Goal: Transaction & Acquisition: Subscribe to service/newsletter

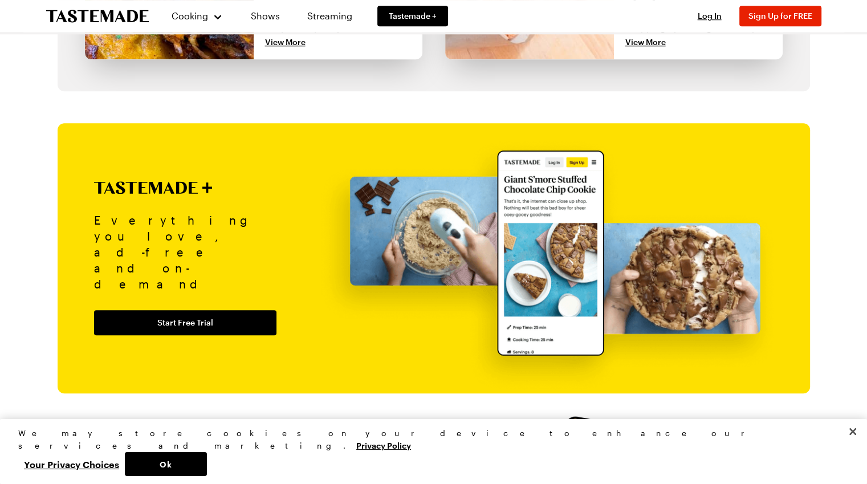
scroll to position [1254, 0]
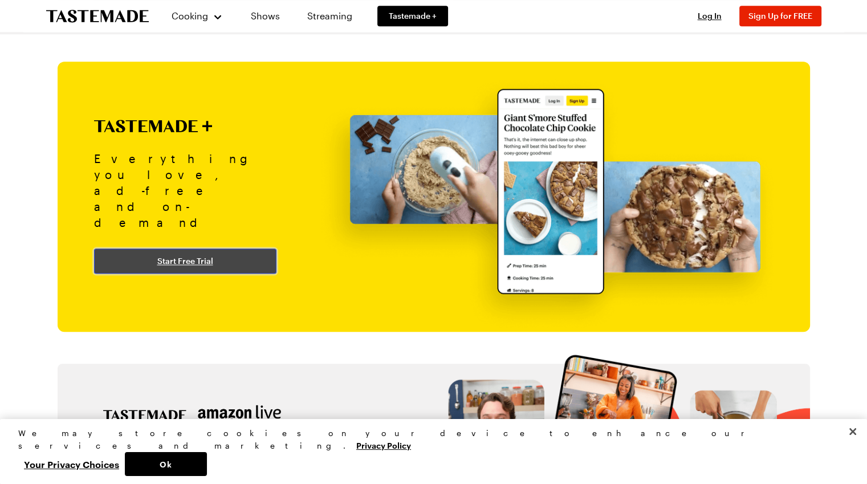
click at [195, 255] on span "Start Free Trial" at bounding box center [185, 260] width 56 height 11
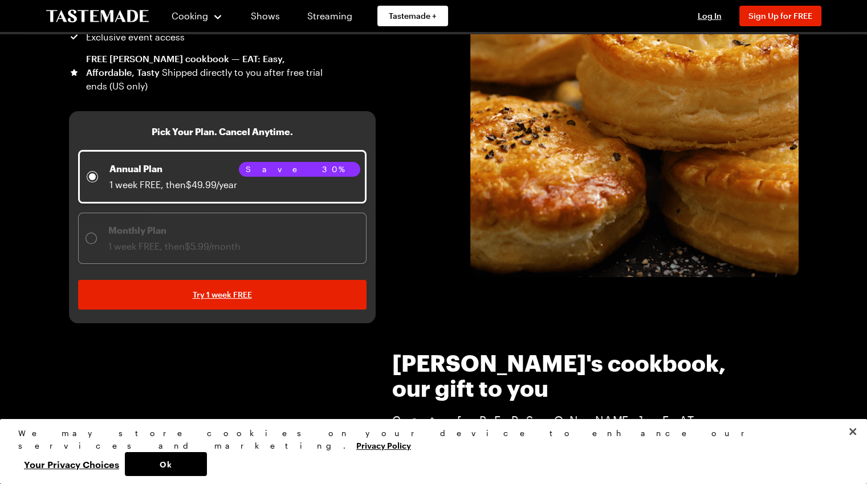
scroll to position [228, 0]
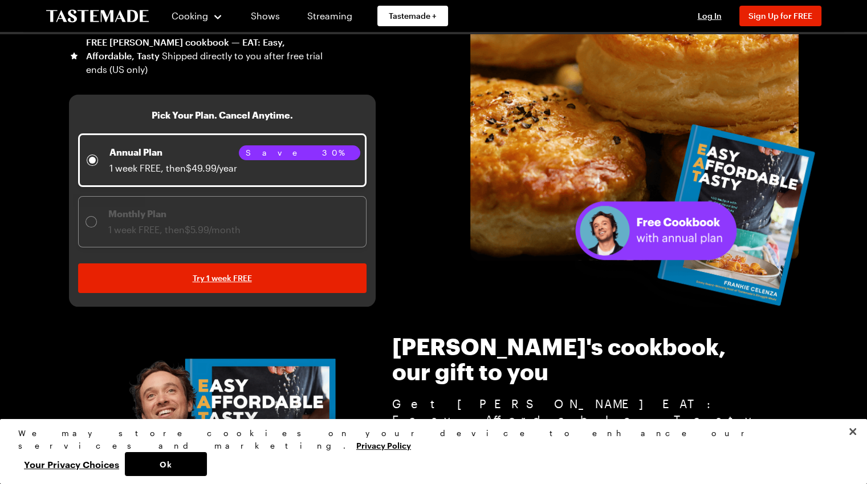
click at [98, 228] on div "Monthly Plan 1 week FREE, then $5.99/month" at bounding box center [163, 222] width 155 height 30
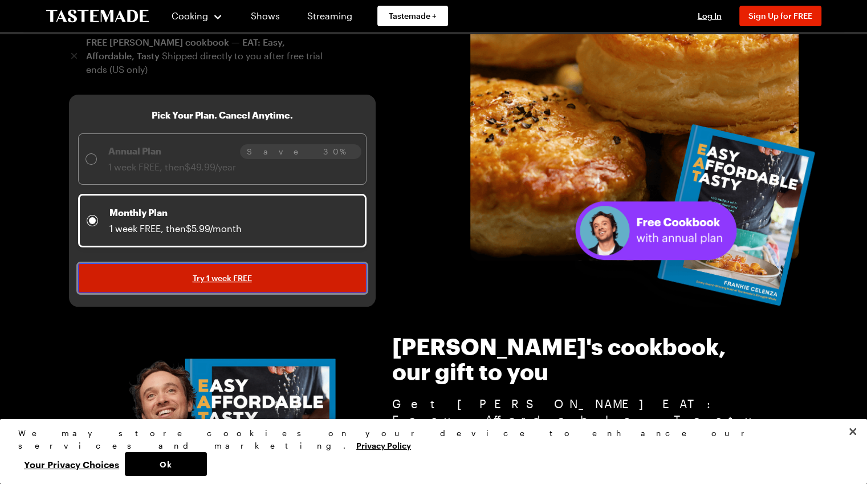
click at [255, 271] on link "Try 1 week FREE" at bounding box center [222, 278] width 289 height 30
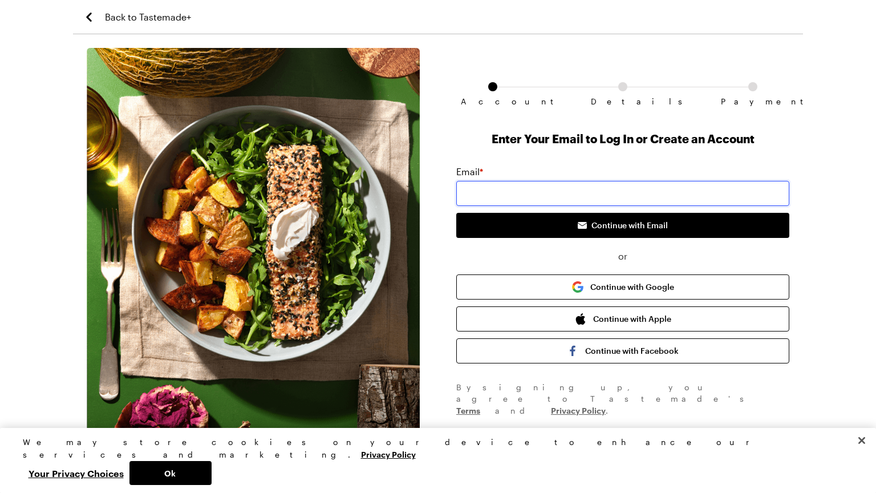
click at [582, 194] on input "email" at bounding box center [622, 193] width 333 height 25
paste input "22293"
type input "22293"
click at [631, 186] on input "22293" at bounding box center [622, 193] width 333 height 25
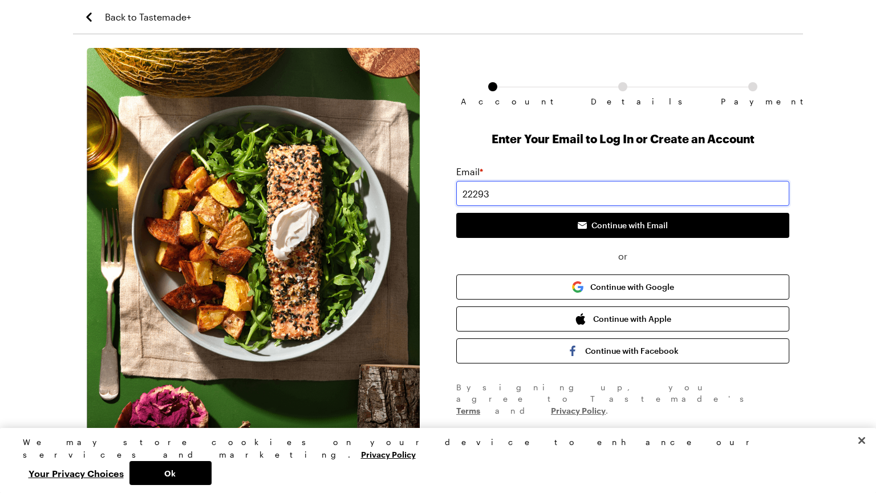
drag, startPoint x: 559, startPoint y: 191, endPoint x: 442, endPoint y: 195, distance: 116.4
click at [442, 195] on div "Account Details Payment Enter Your Email to Log In or Create an Account Email *…" at bounding box center [438, 243] width 730 height 390
click at [490, 189] on input "email" at bounding box center [622, 193] width 333 height 25
type input "[PERSON_NAME][EMAIL_ADDRESS][DOMAIN_NAME]"
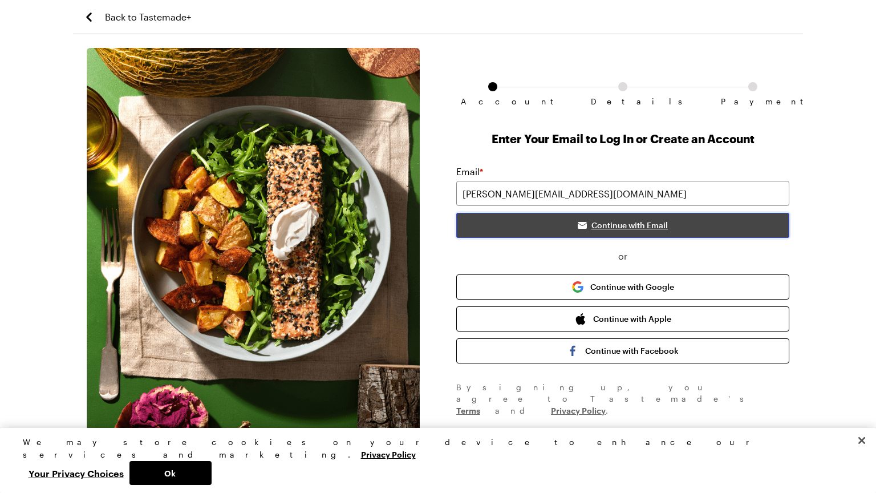
click at [579, 225] on icon "submit" at bounding box center [582, 226] width 9 height 6
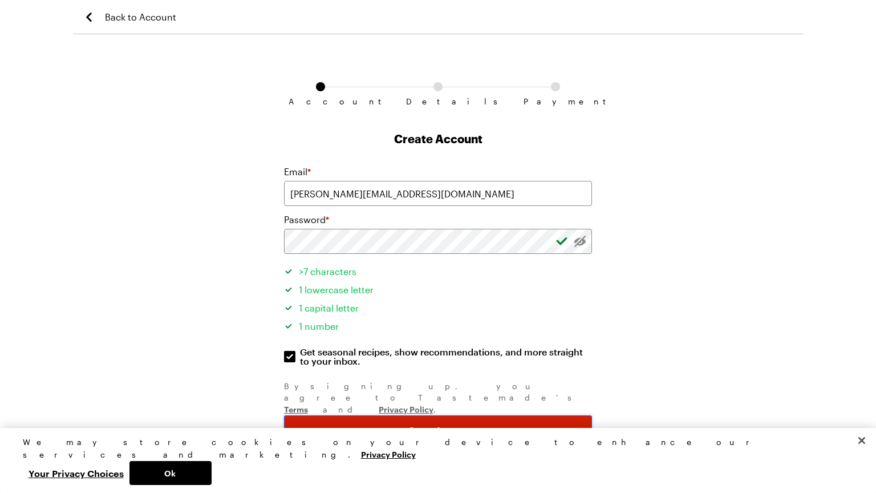
click at [429, 424] on span "Create Account" at bounding box center [438, 429] width 60 height 11
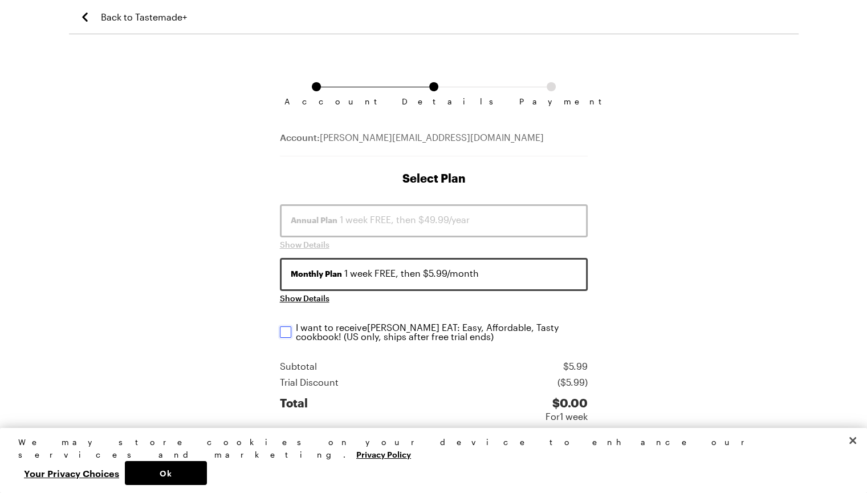
click at [283, 330] on input "I want to receive [PERSON_NAME] EAT: Easy, Affordable, Tasty cookbook ! (US onl…" at bounding box center [285, 331] width 11 height 11
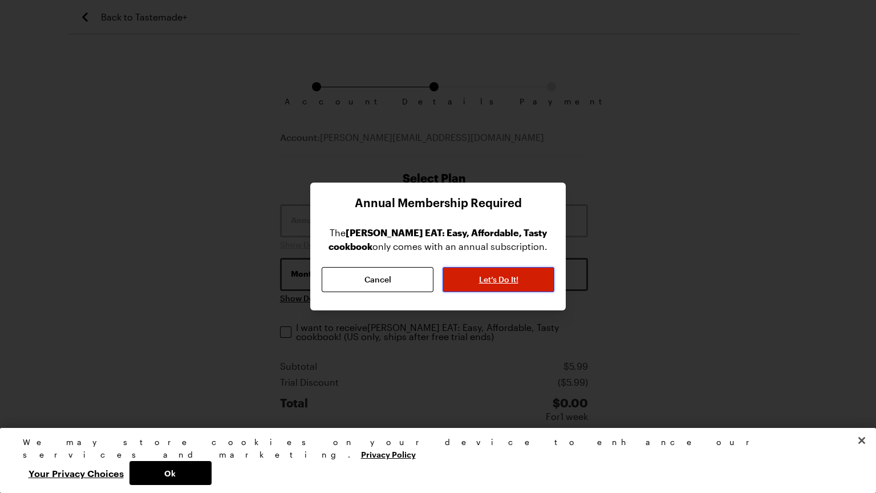
click at [489, 281] on span "Let’s Do It!" at bounding box center [498, 279] width 39 height 11
checkbox input "true"
